Goal: Task Accomplishment & Management: Use online tool/utility

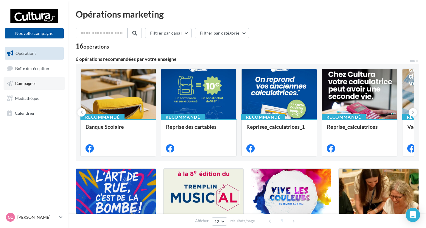
click at [41, 80] on link "Campagnes" at bounding box center [34, 83] width 61 height 13
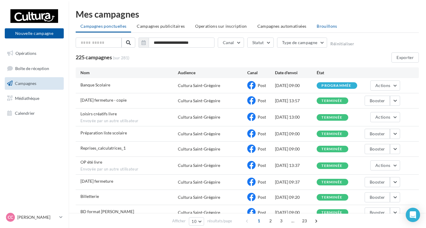
click at [321, 31] on li "Brouillons" at bounding box center [327, 26] width 30 height 11
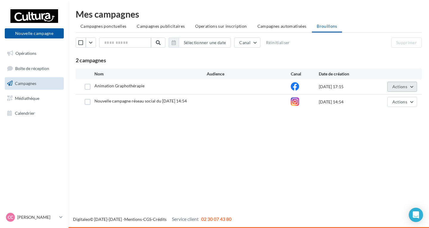
click at [415, 87] on button "Actions" at bounding box center [402, 87] width 30 height 10
click at [394, 101] on button "Editer" at bounding box center [388, 100] width 60 height 15
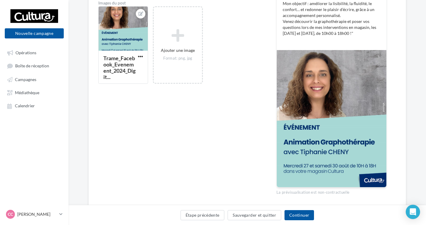
scroll to position [184, 0]
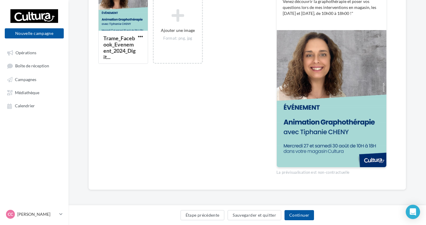
click at [244, 135] on div "Type de campagne Post Story Texte du post * Champs personnalisés Adresse de l'e…" at bounding box center [177, 32] width 159 height 293
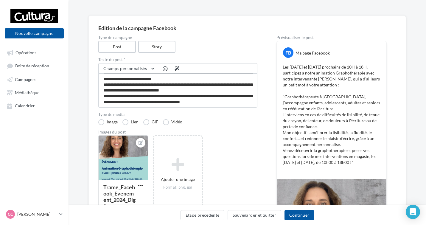
scroll to position [0, 0]
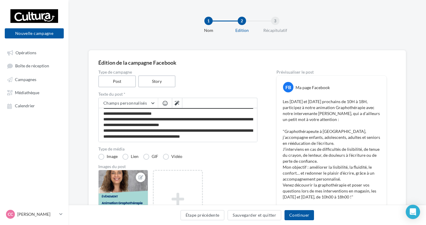
click at [366, 46] on div "1 Nom 2 Edition 3 Récapitulatif" at bounding box center [248, 25] width 358 height 50
click at [404, 17] on div "1 Nom 2 Edition 3 Récapitulatif" at bounding box center [257, 28] width 358 height 36
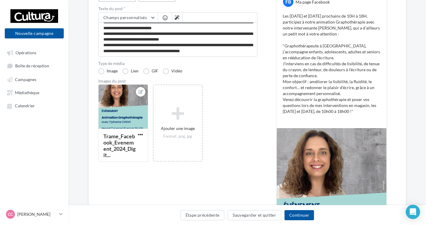
scroll to position [89, 0]
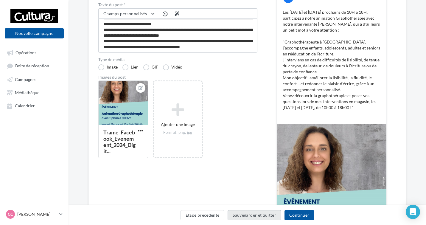
click at [247, 218] on button "Sauvegarder et quitter" at bounding box center [255, 215] width 54 height 10
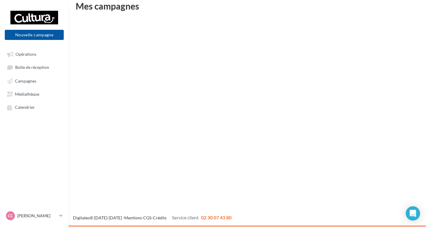
scroll to position [10, 0]
